Goal: Browse casually: Explore the website without a specific task or goal

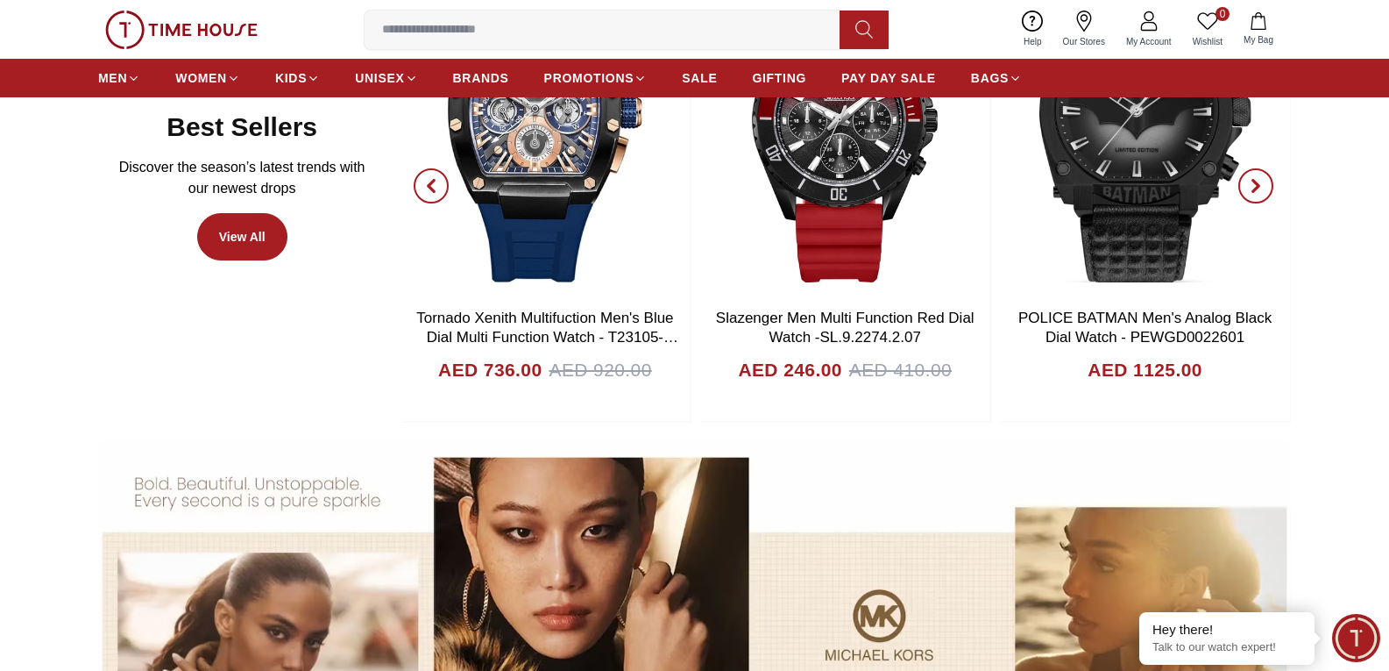
scroll to position [877, 0]
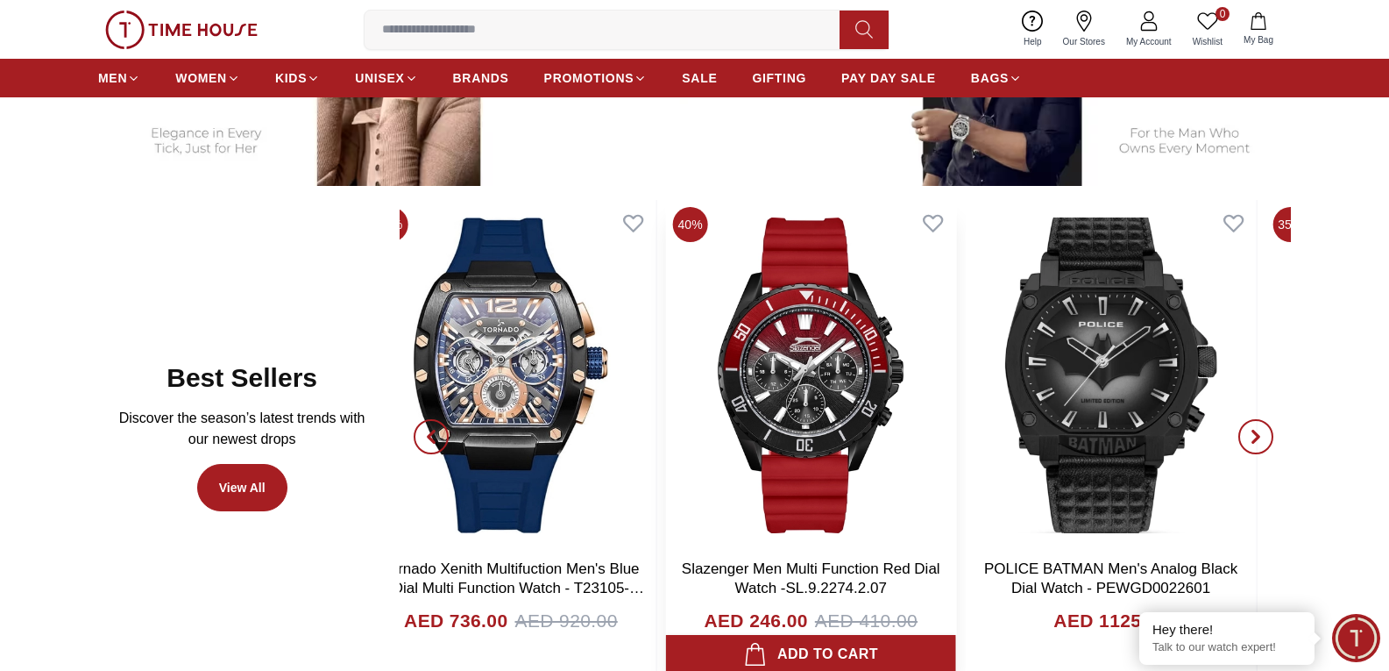
click at [806, 480] on img at bounding box center [811, 375] width 290 height 351
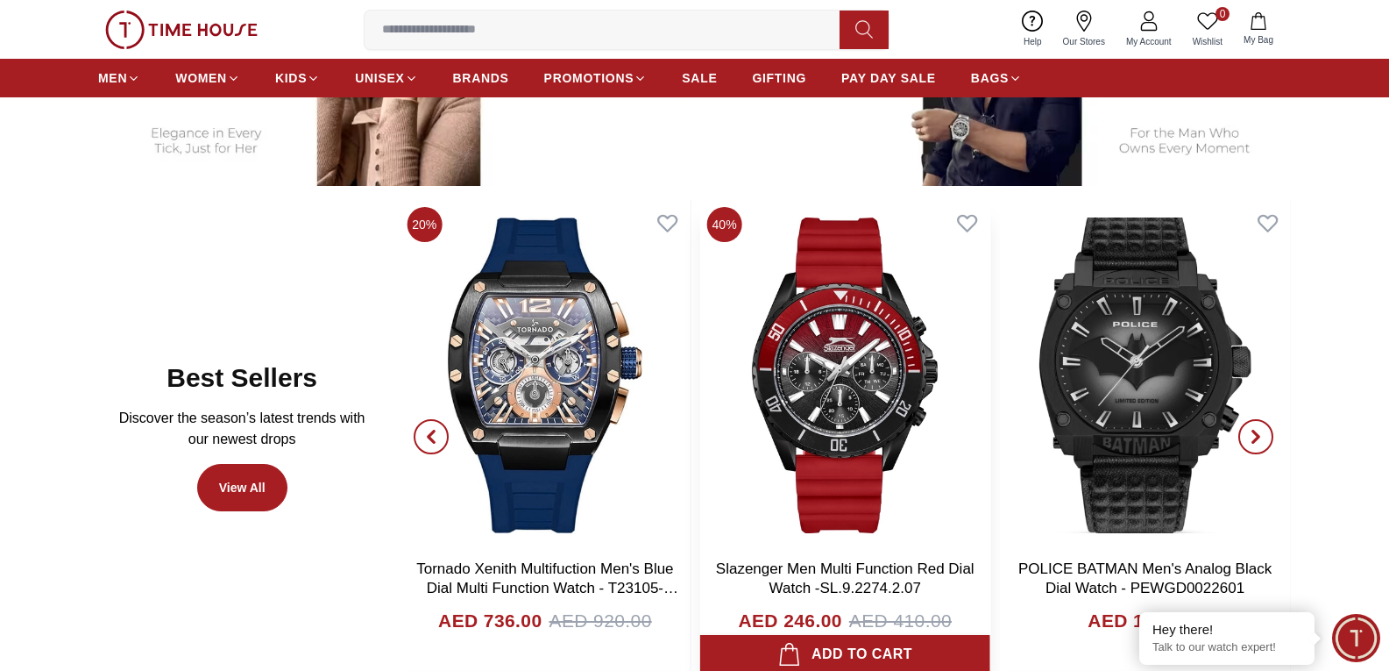
click at [731, 489] on img at bounding box center [845, 375] width 290 height 351
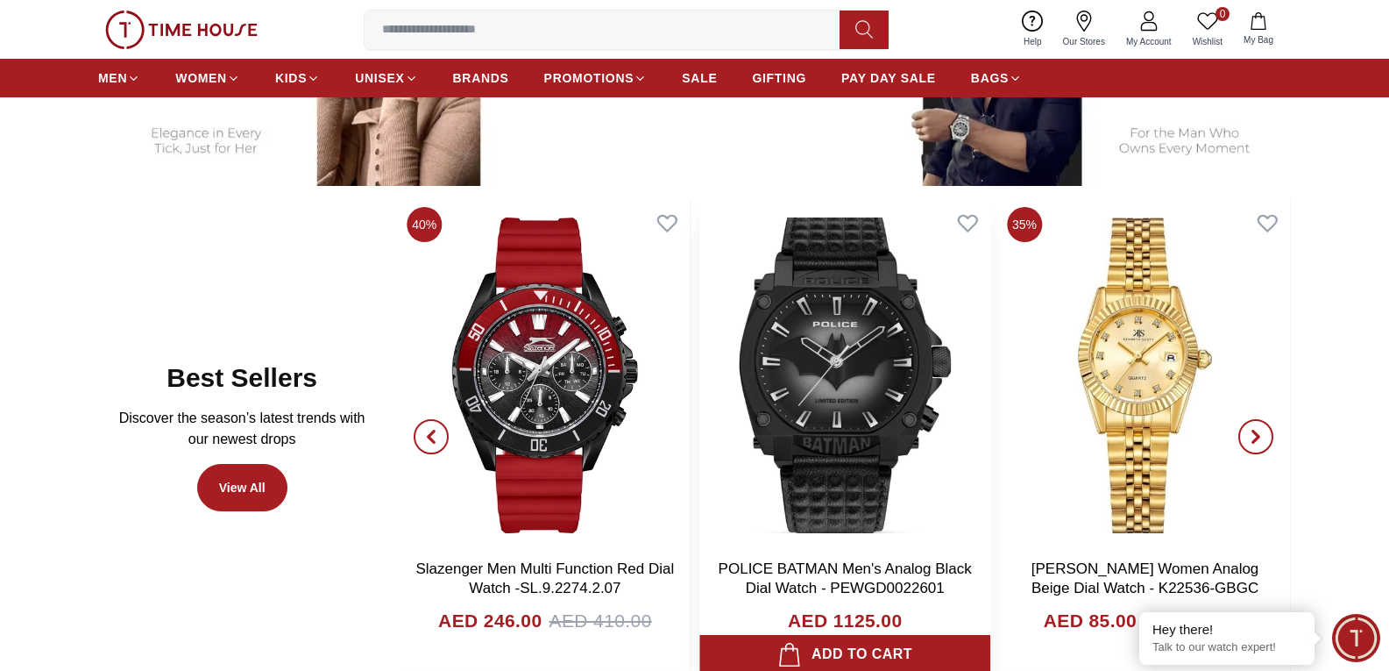
click at [700, 485] on img at bounding box center [845, 375] width 290 height 351
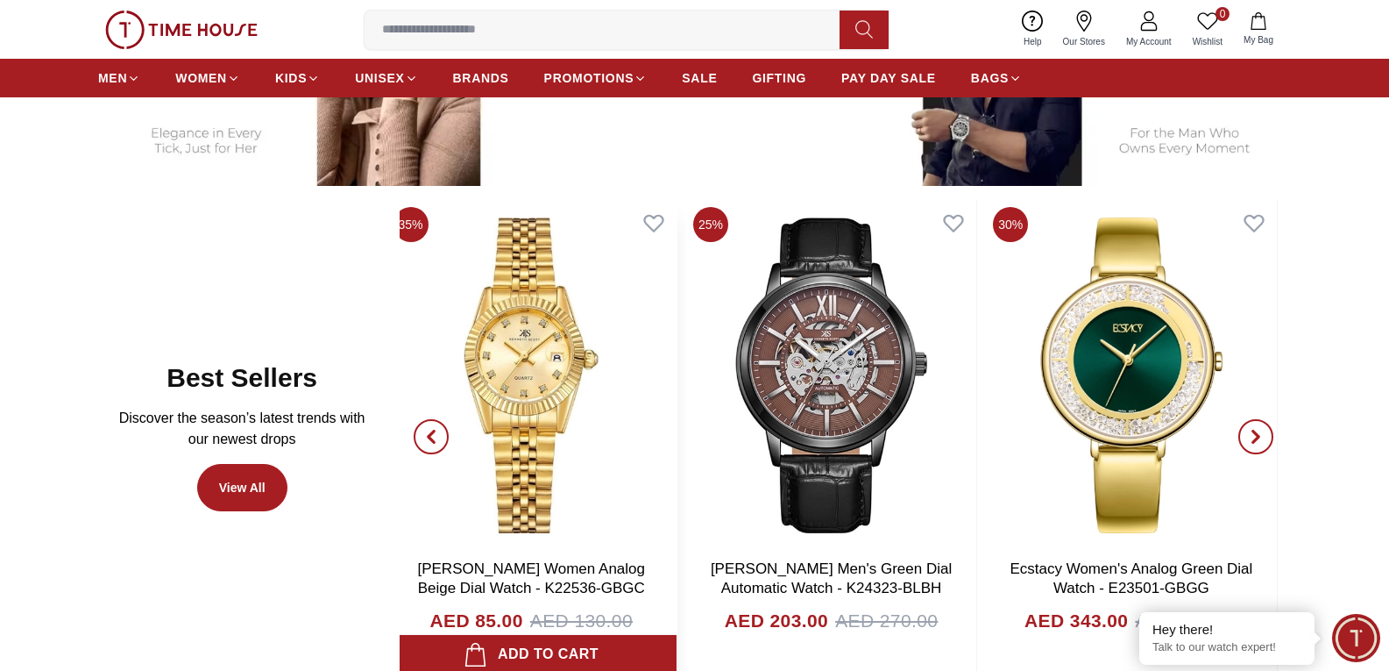
click at [569, 479] on img at bounding box center [532, 375] width 290 height 351
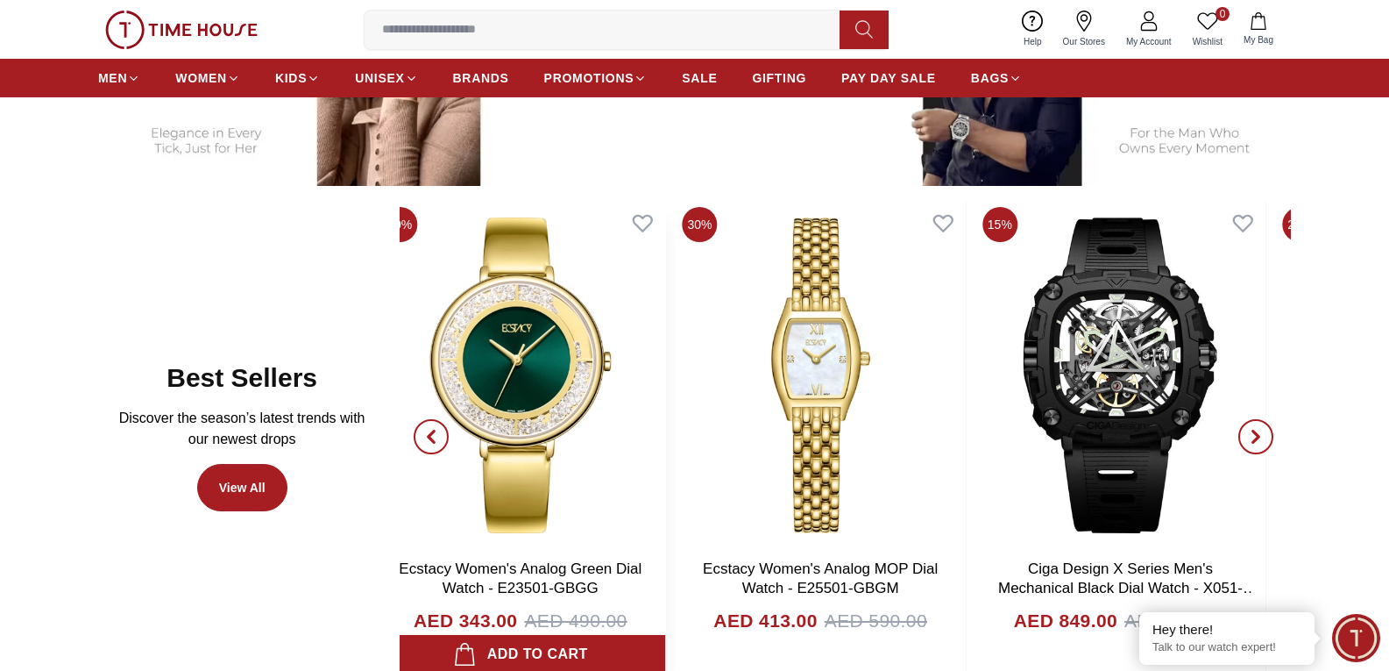
click at [498, 467] on img at bounding box center [520, 375] width 290 height 351
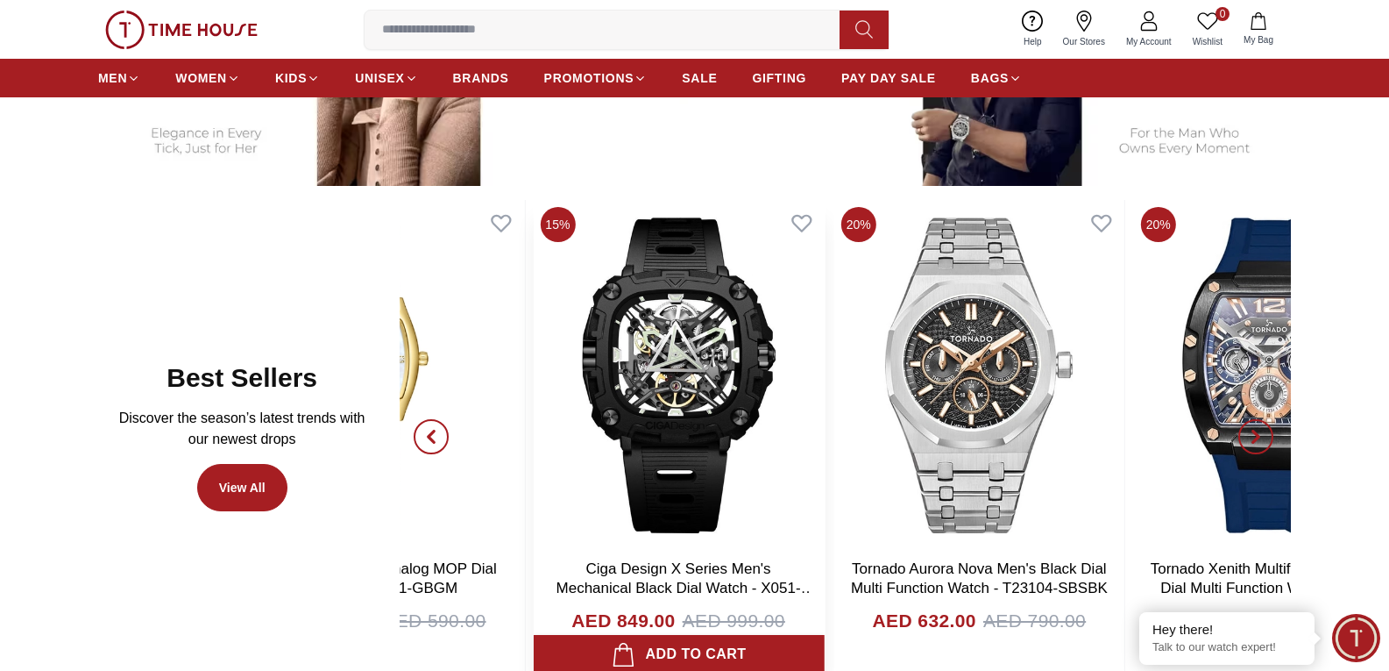
click at [399, 463] on div "Best Sellers Discover the season’s latest trends with our newest drops View All…" at bounding box center [694, 437] width 1193 height 474
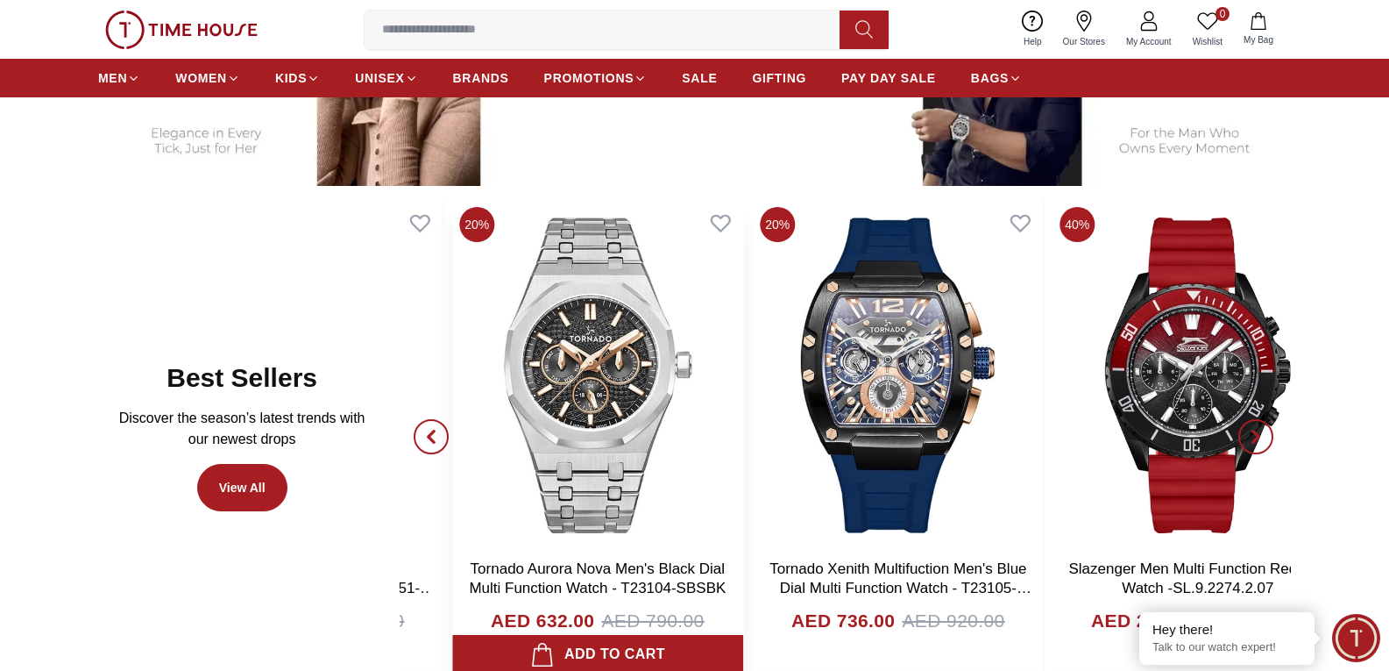
click at [604, 467] on img at bounding box center [598, 375] width 290 height 351
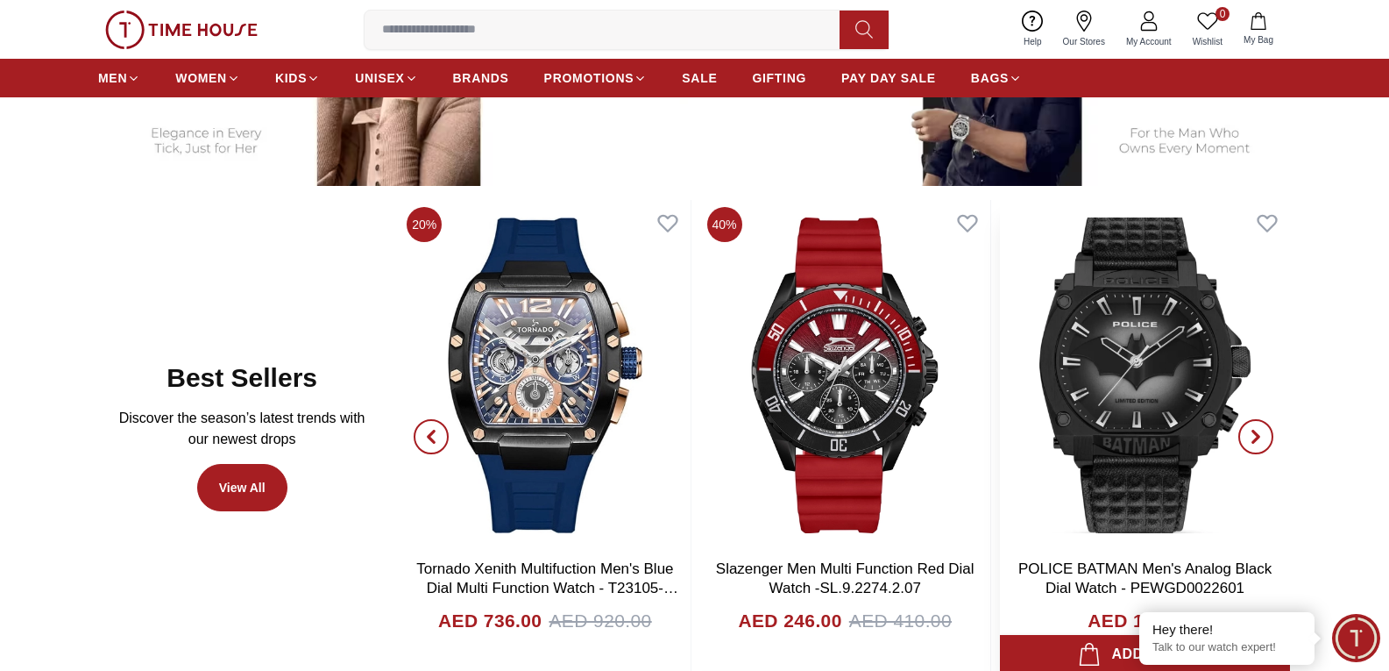
click at [1000, 452] on img at bounding box center [1145, 375] width 290 height 351
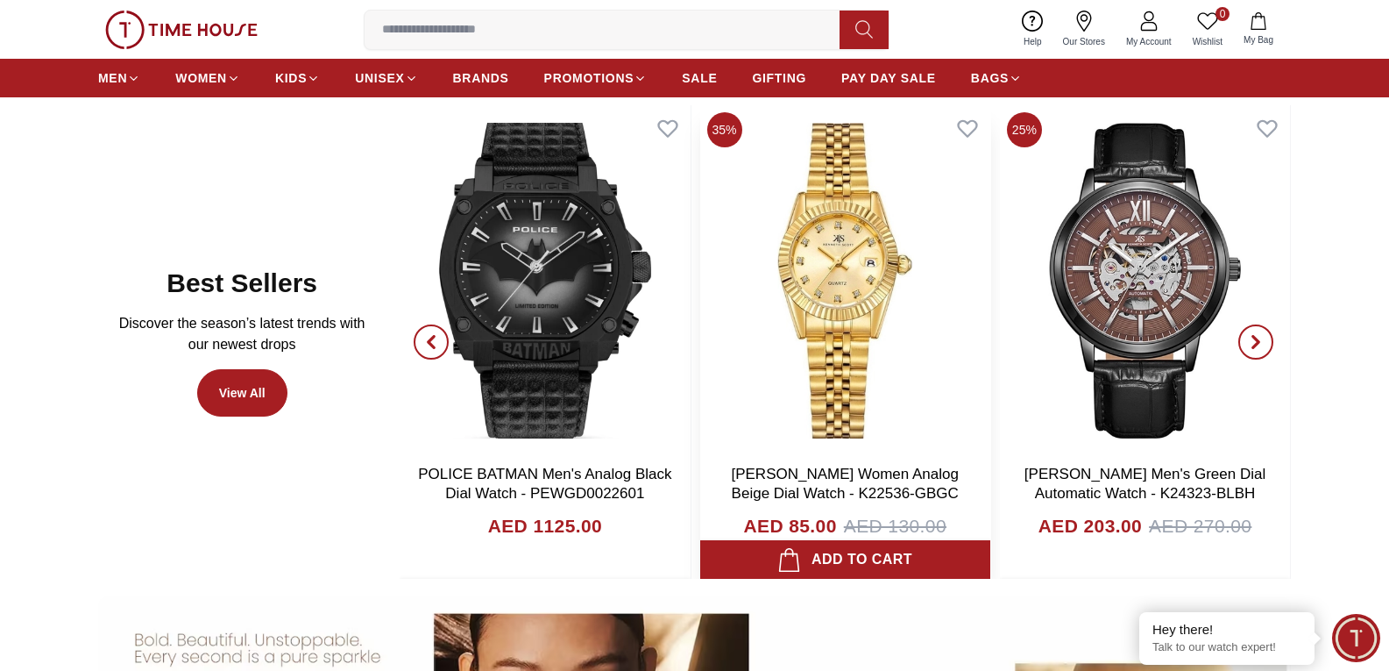
scroll to position [964, 0]
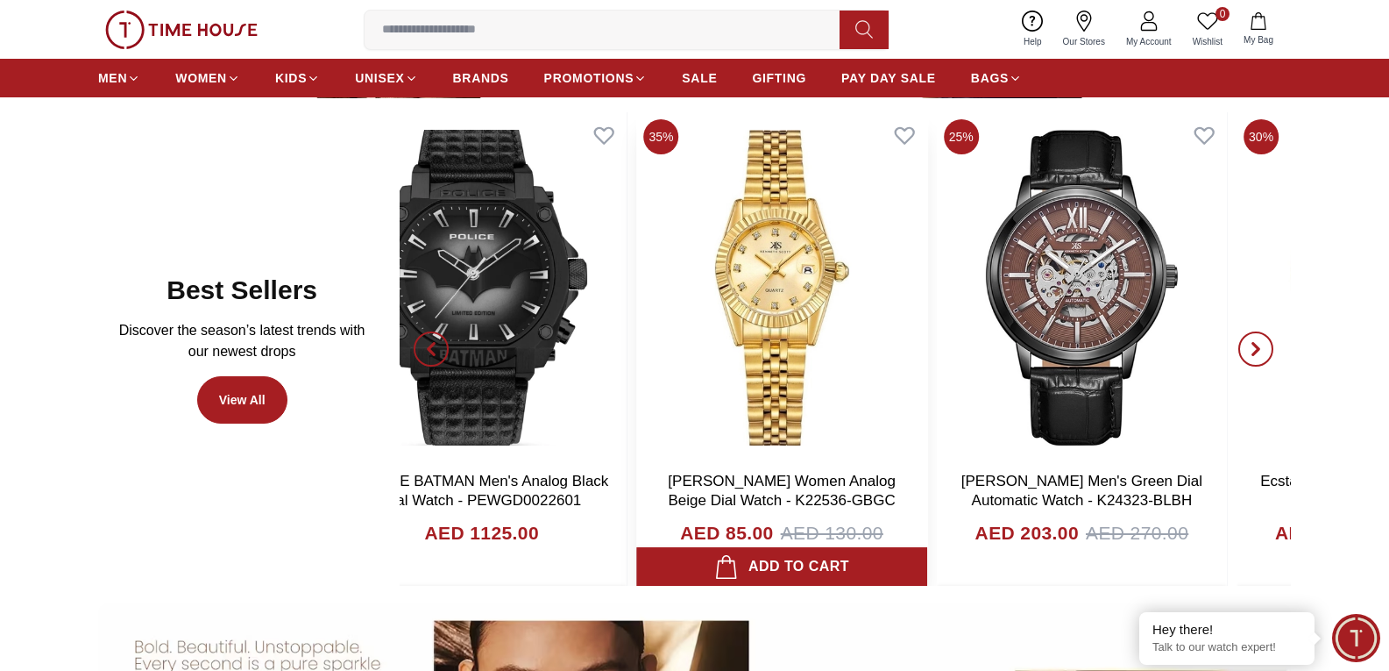
click at [780, 532] on div "AED 85.00 AED 130.00" at bounding box center [782, 550] width 264 height 63
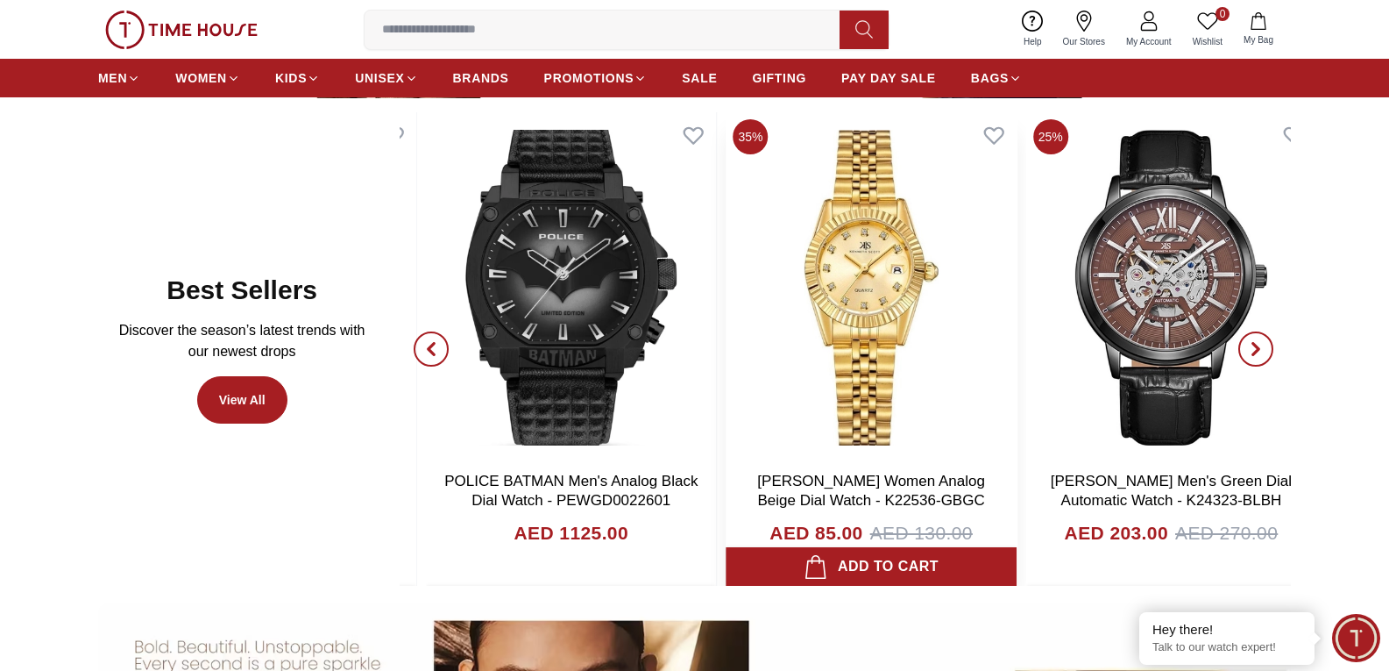
click at [771, 531] on div "AED 85.00 AED 130.00" at bounding box center [871, 550] width 264 height 63
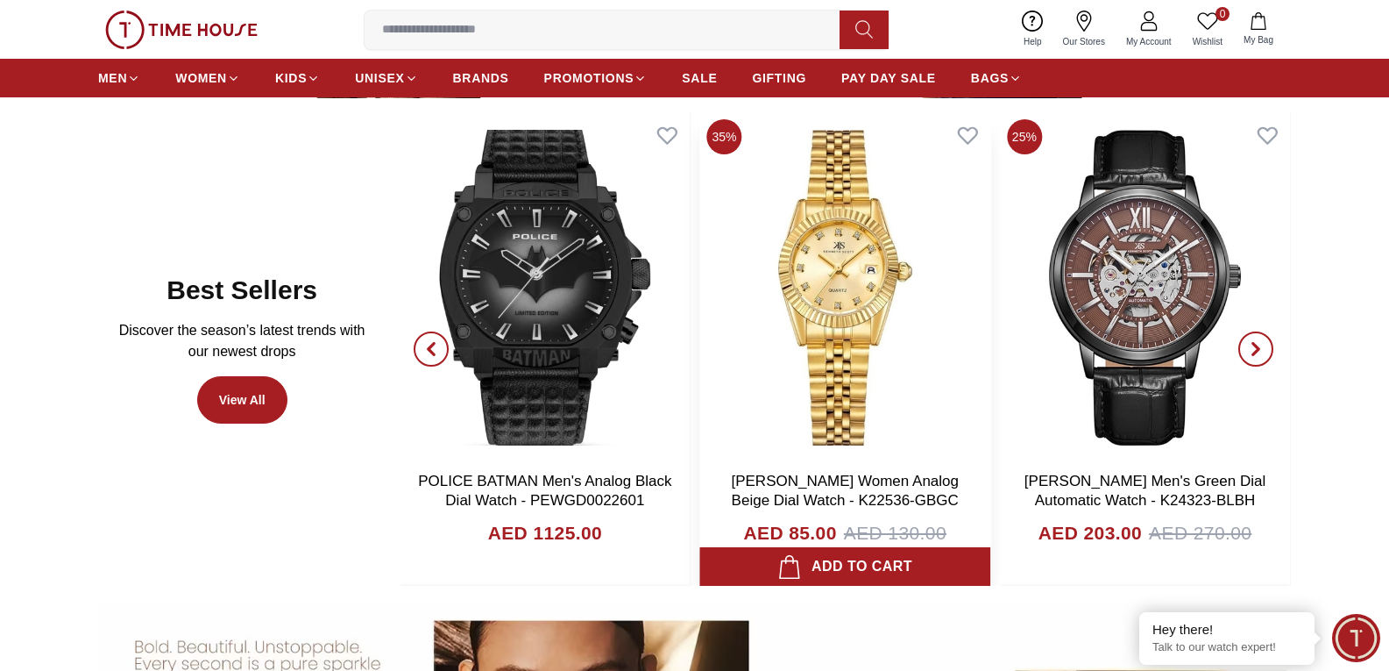
click at [833, 419] on img at bounding box center [845, 287] width 290 height 351
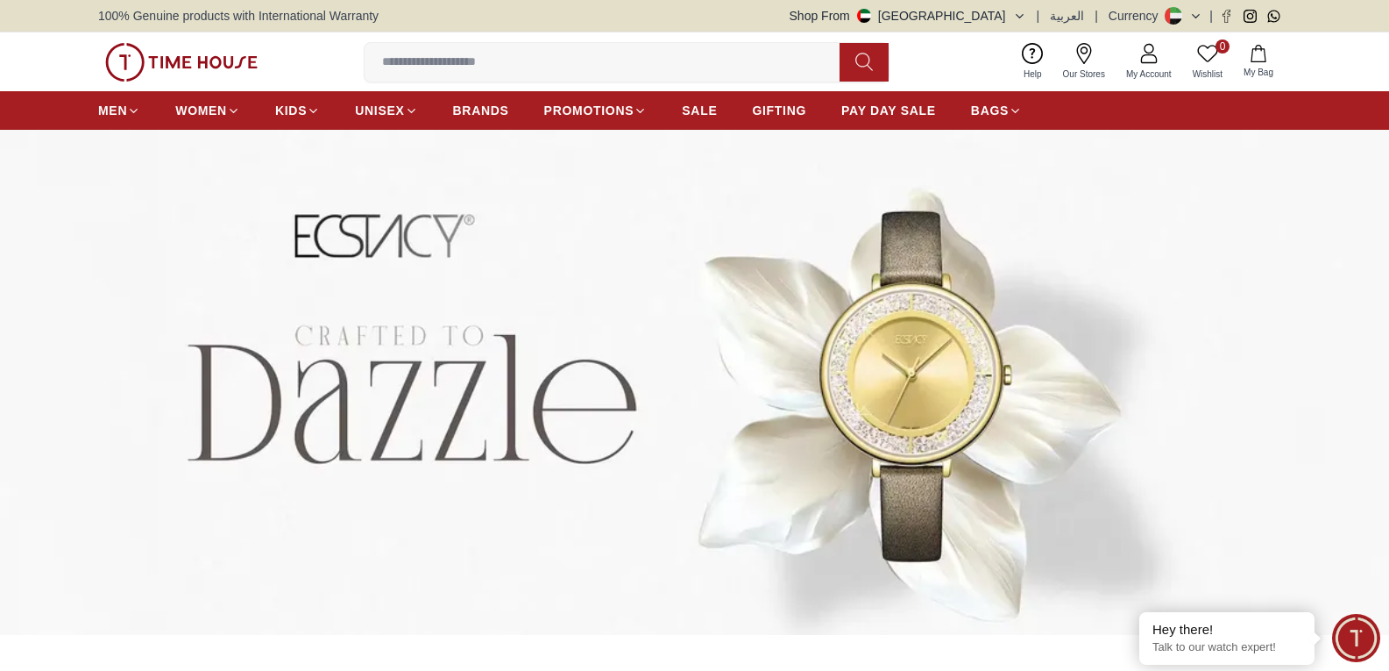
scroll to position [964, 0]
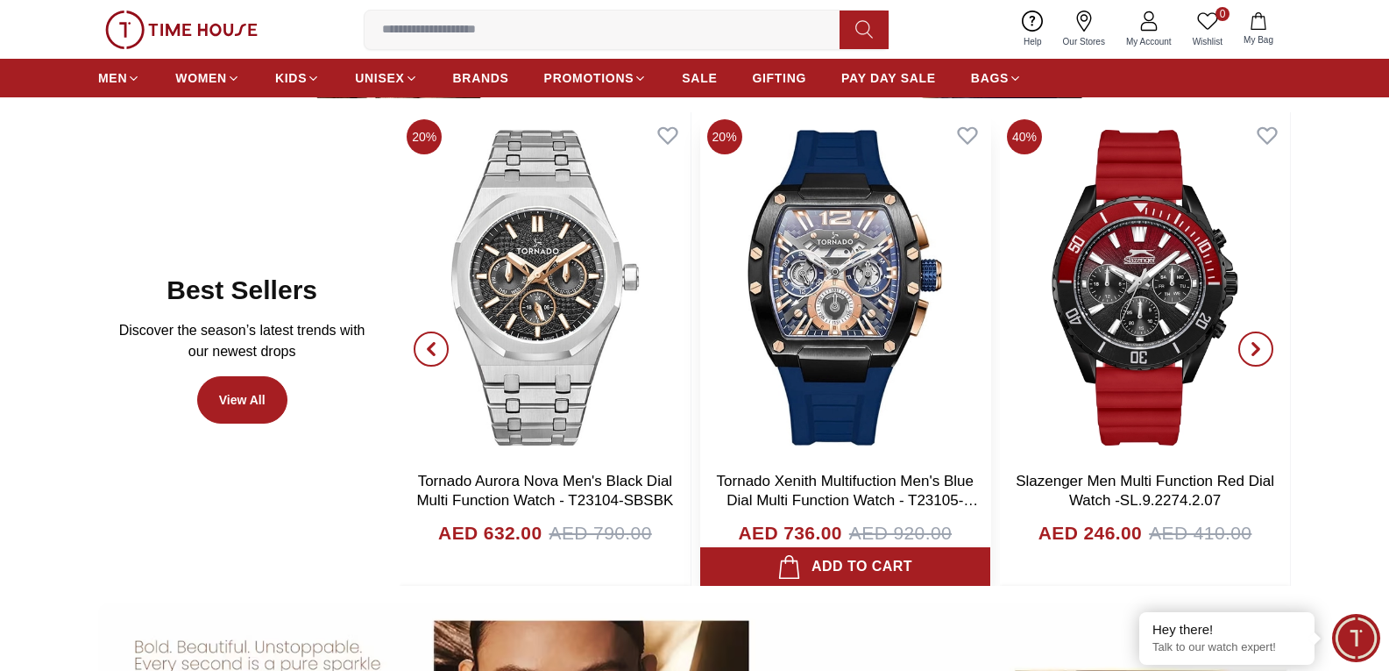
click at [827, 422] on img at bounding box center [845, 287] width 290 height 351
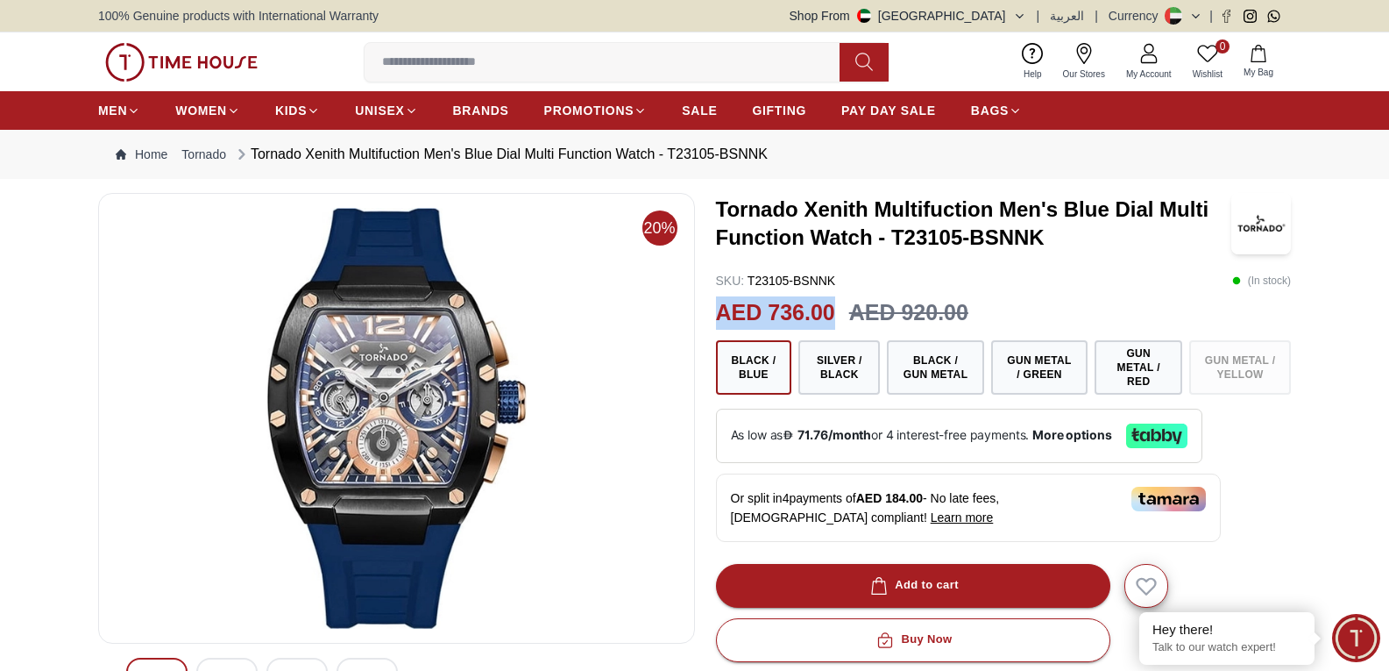
drag, startPoint x: 716, startPoint y: 307, endPoint x: 830, endPoint y: 309, distance: 114.0
type textarea "**********"
click at [830, 309] on h2 "AED 736.00" at bounding box center [775, 312] width 119 height 33
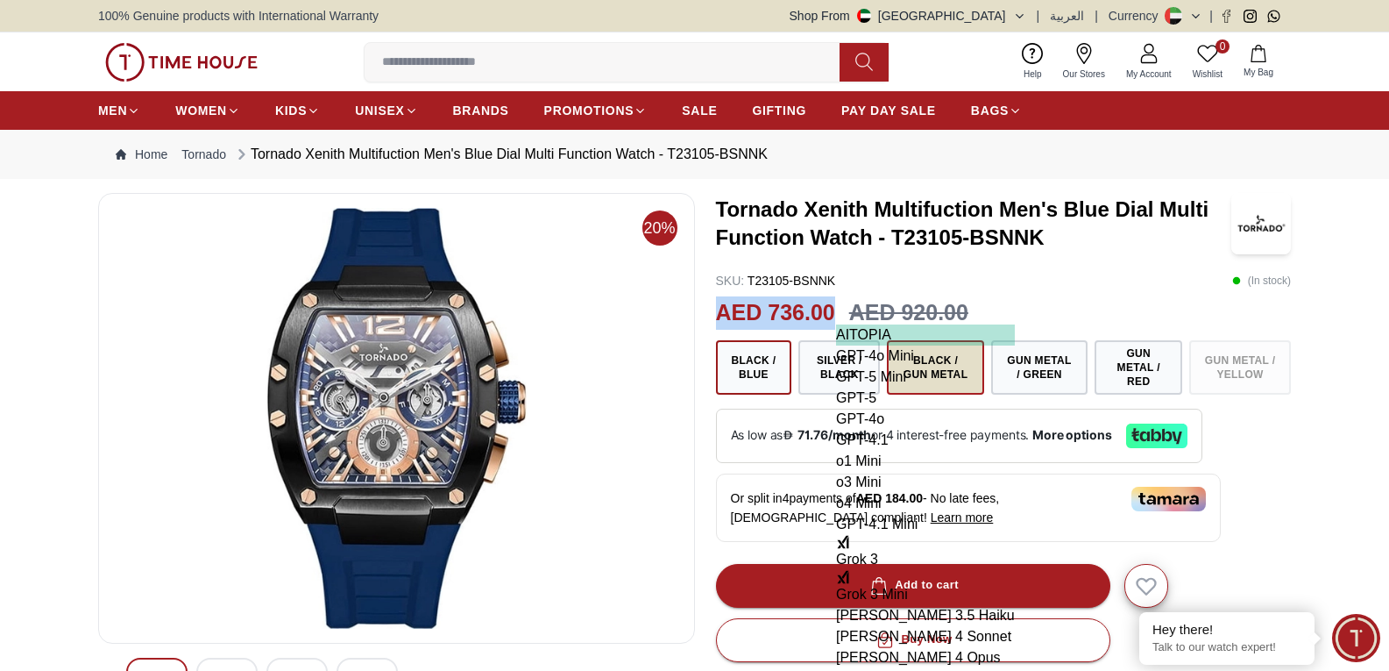
copy h2 "AED 736.00"
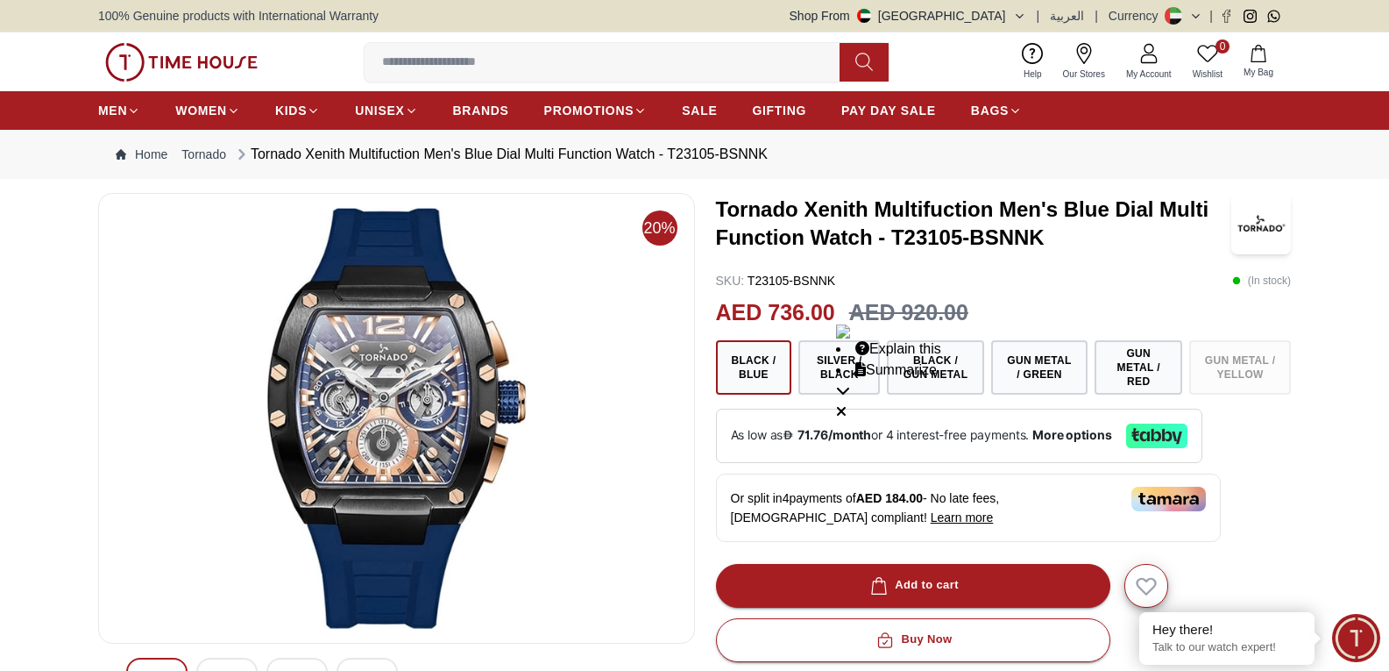
click at [1083, 294] on div "Tornado Xenith Multifuction Men's Blue Dial Multi Function Watch - T23105-BSNNK…" at bounding box center [1004, 637] width 576 height 888
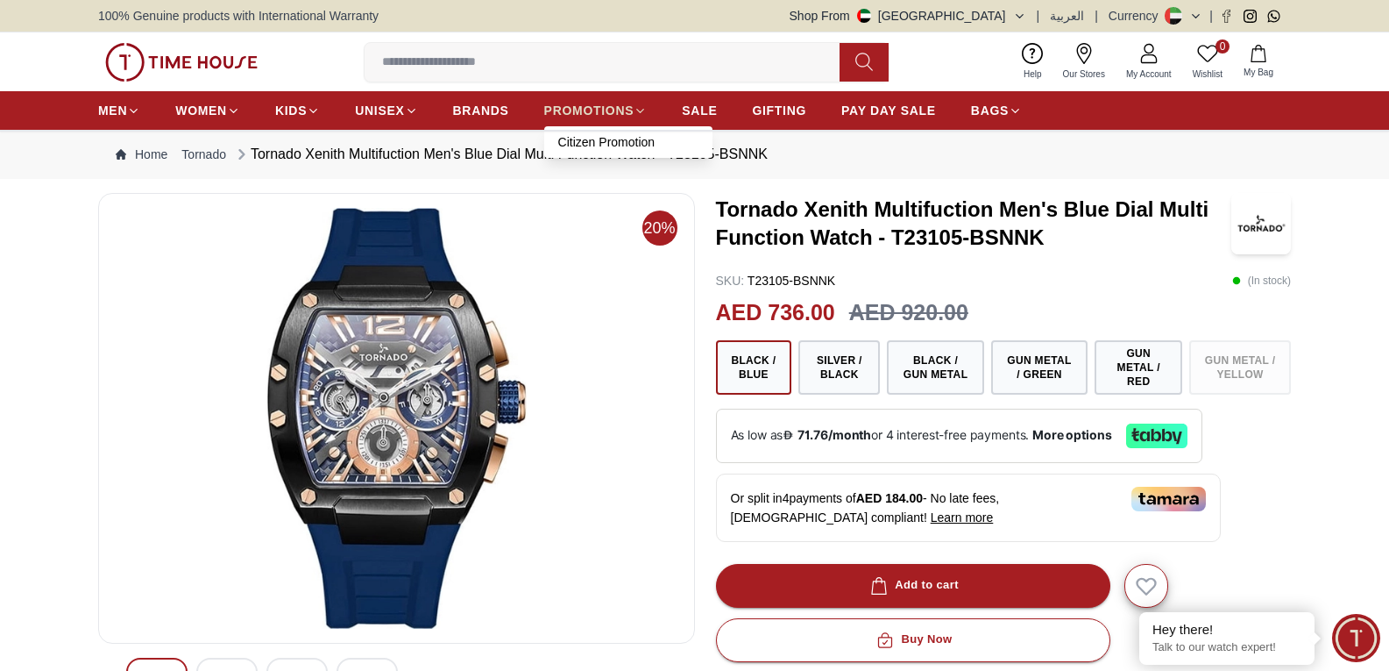
click at [578, 115] on span "PROMOTIONS" at bounding box center [589, 111] width 90 height 18
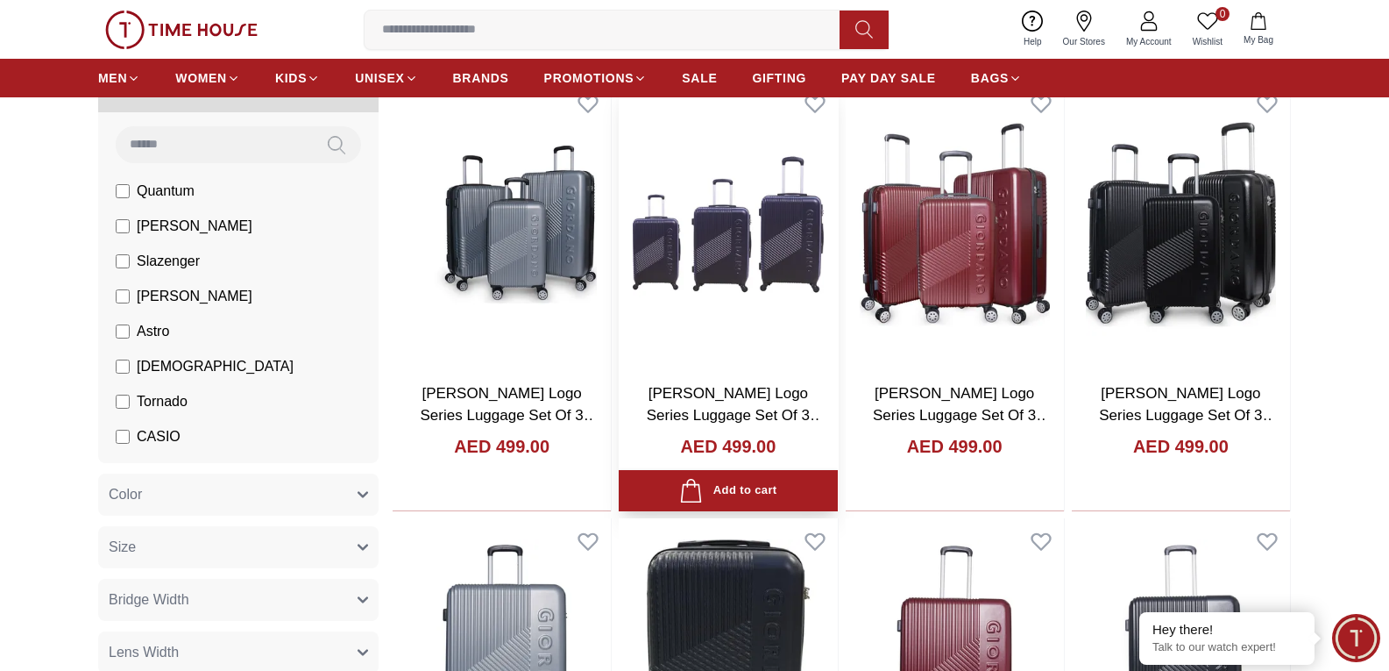
scroll to position [789, 0]
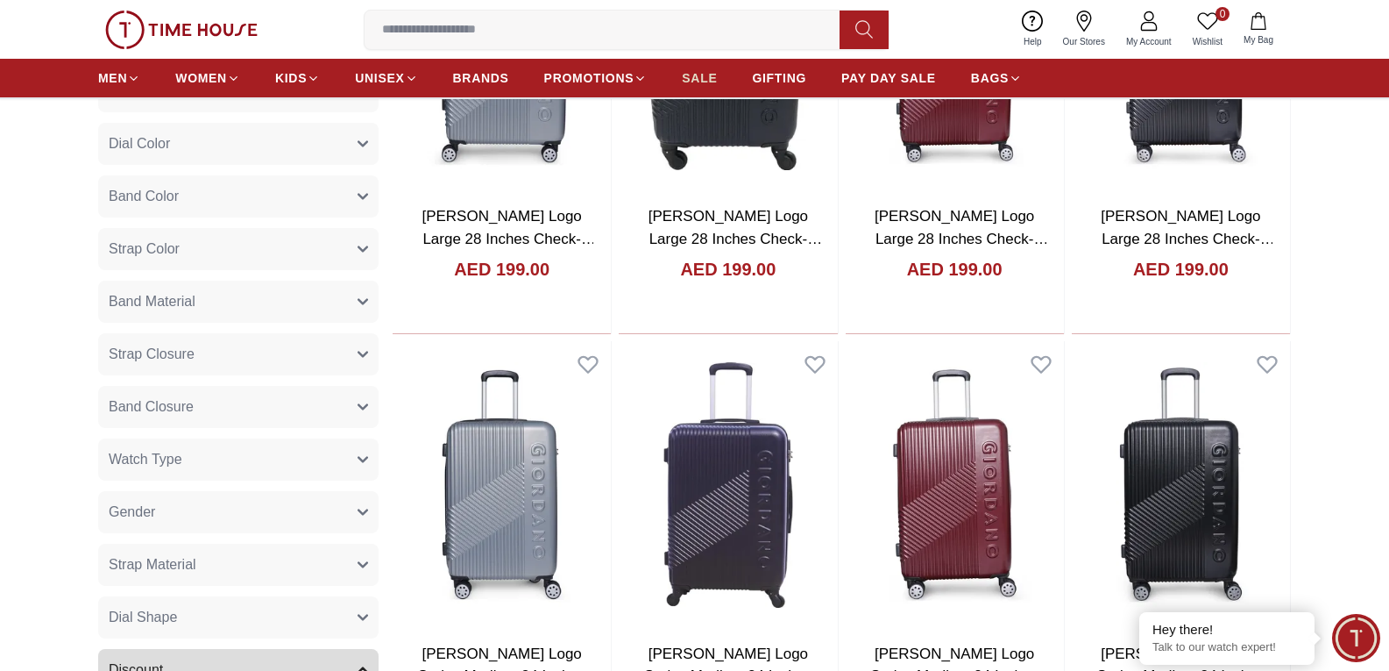
click at [715, 71] on span "SALE" at bounding box center [699, 78] width 35 height 18
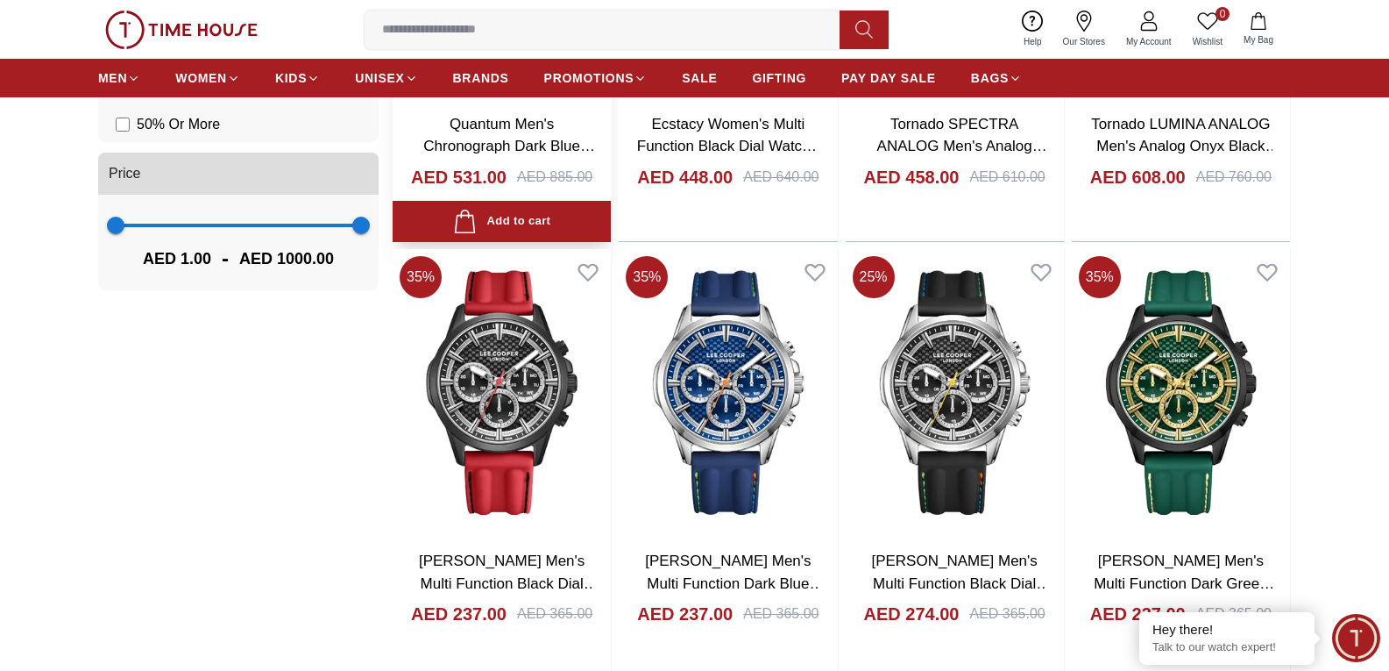
scroll to position [2279, 0]
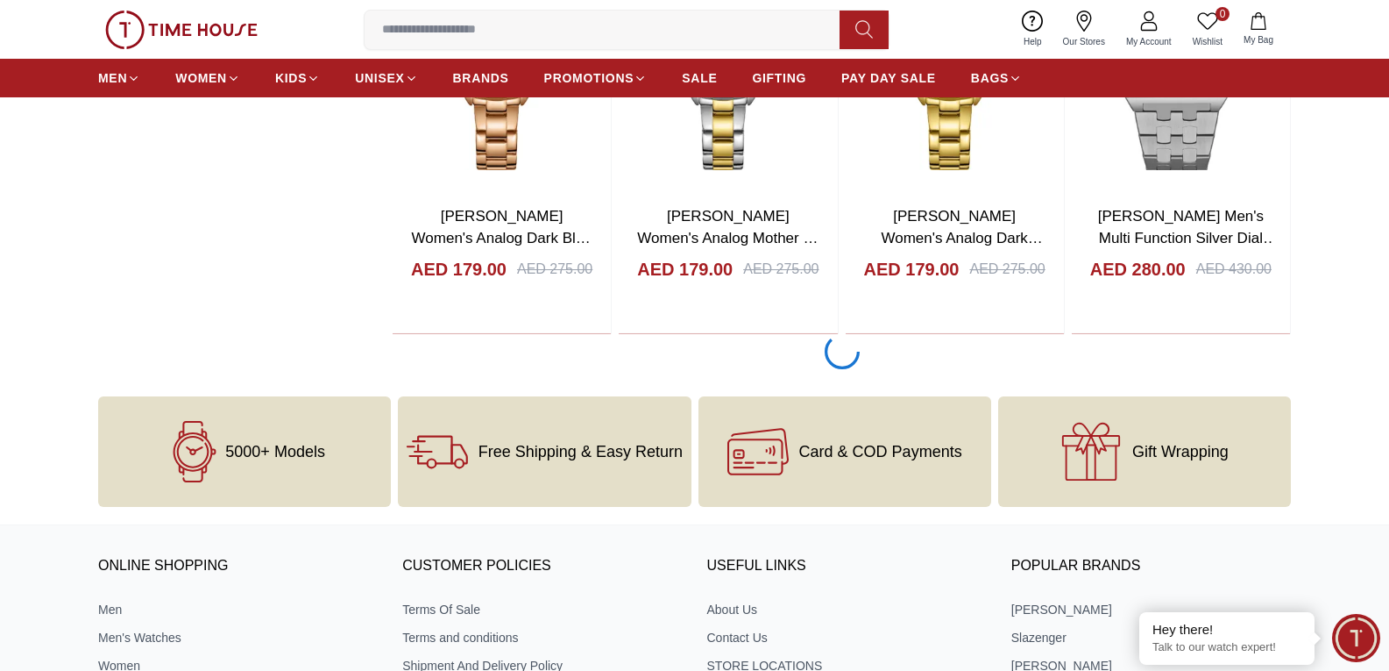
scroll to position [2717, 0]
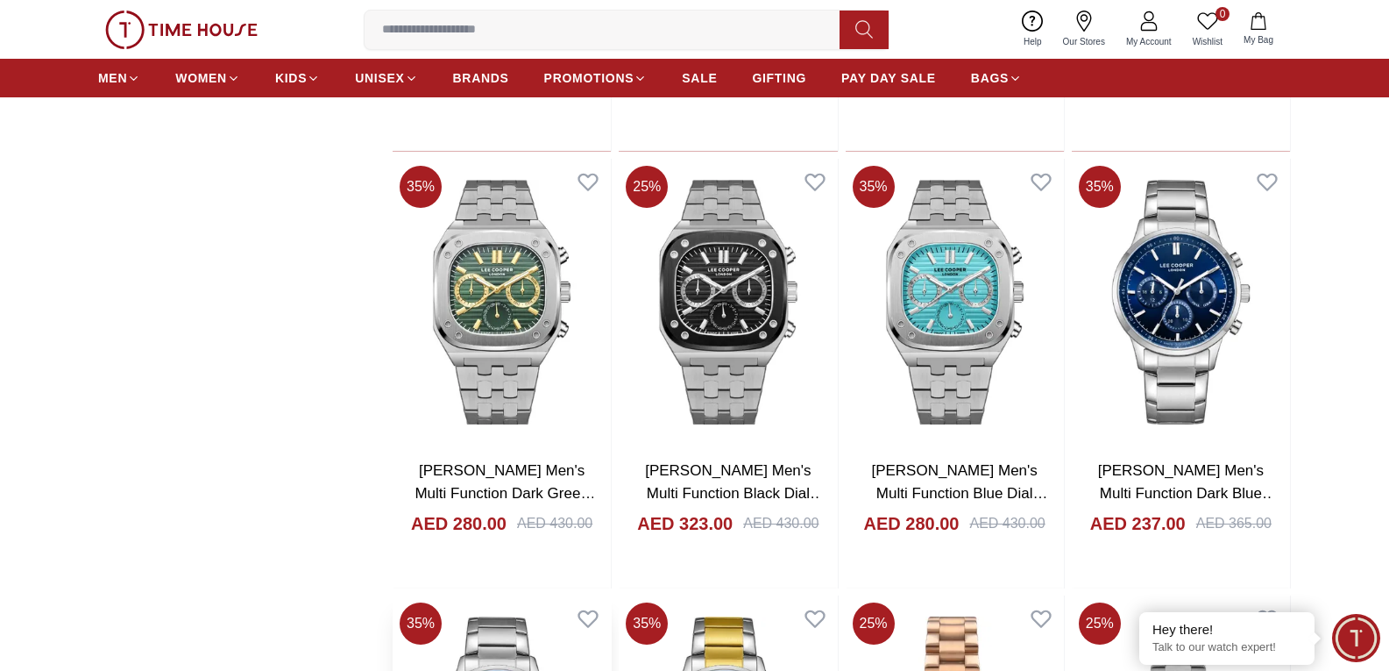
scroll to position [3243, 0]
